Goal: Task Accomplishment & Management: Use online tool/utility

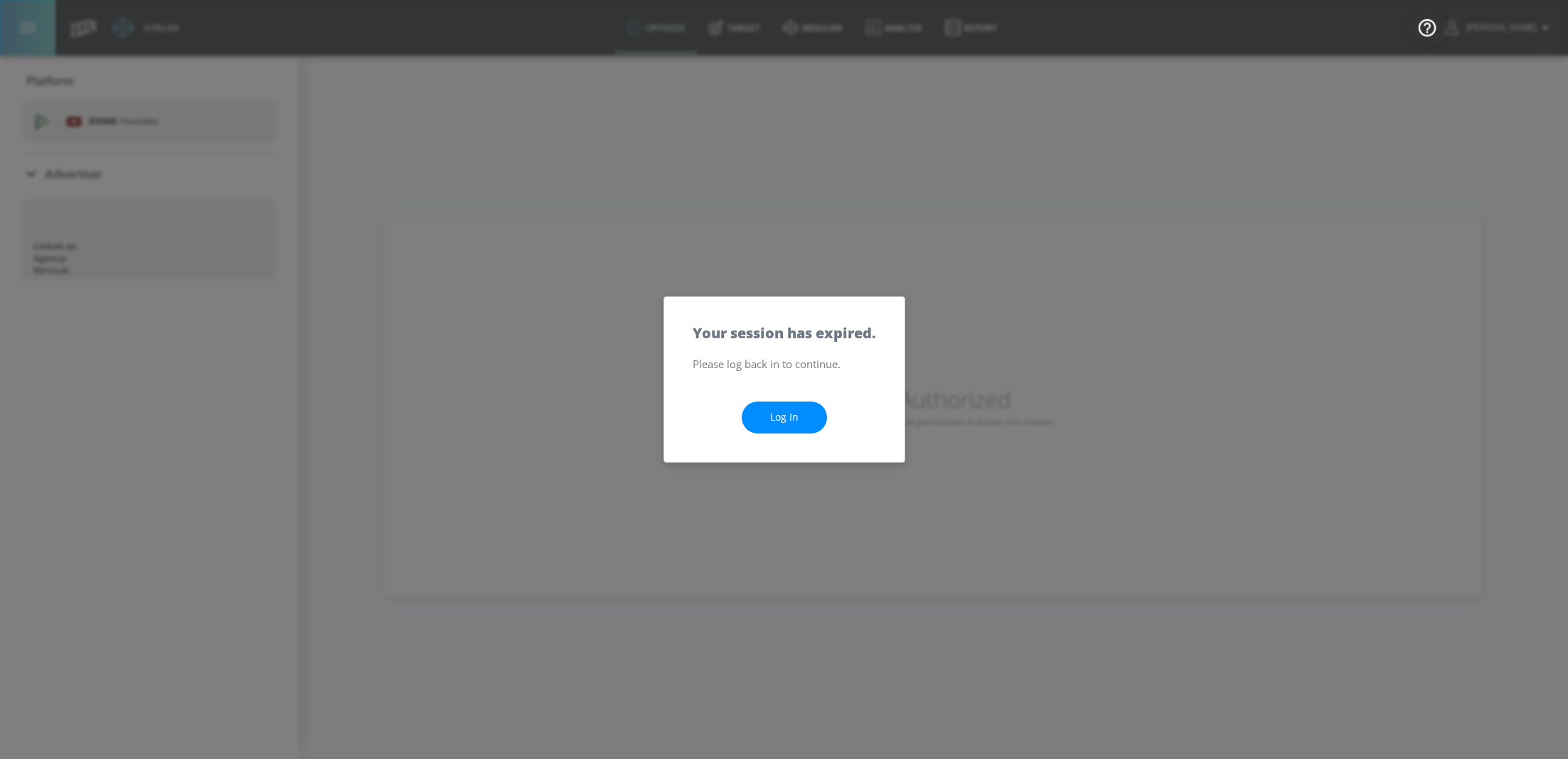
click at [781, 421] on link "Log In" at bounding box center [784, 418] width 86 height 32
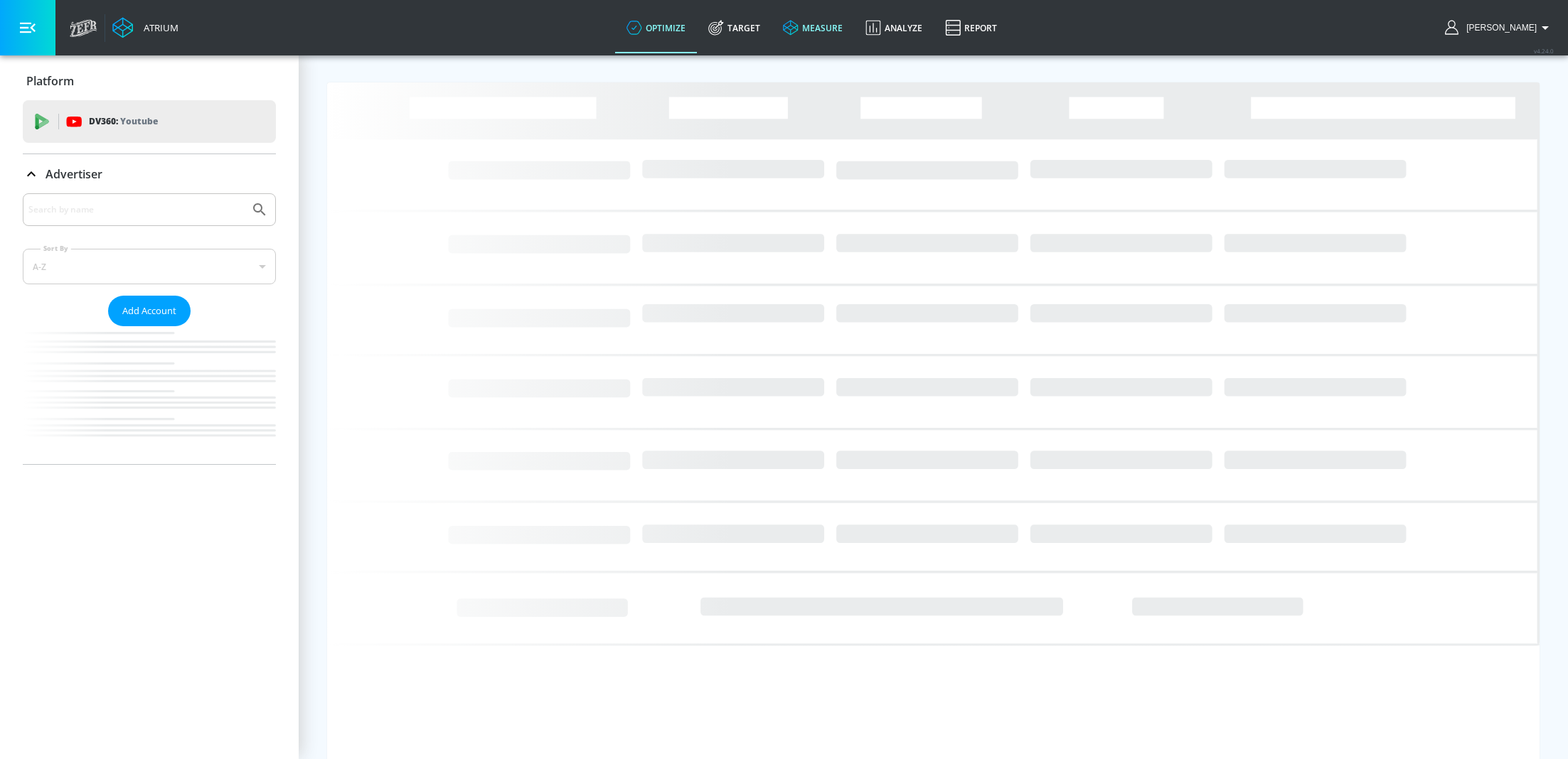
click at [842, 38] on link "measure" at bounding box center [812, 28] width 83 height 51
